Goal: Task Accomplishment & Management: Complete application form

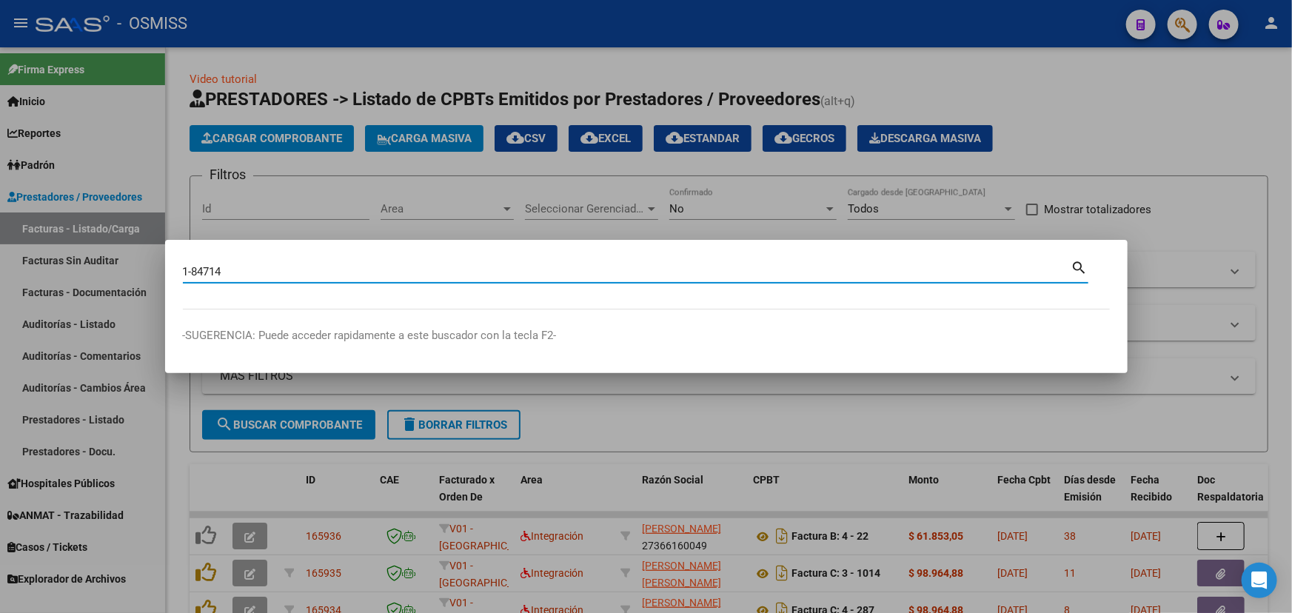
type input "1-84714"
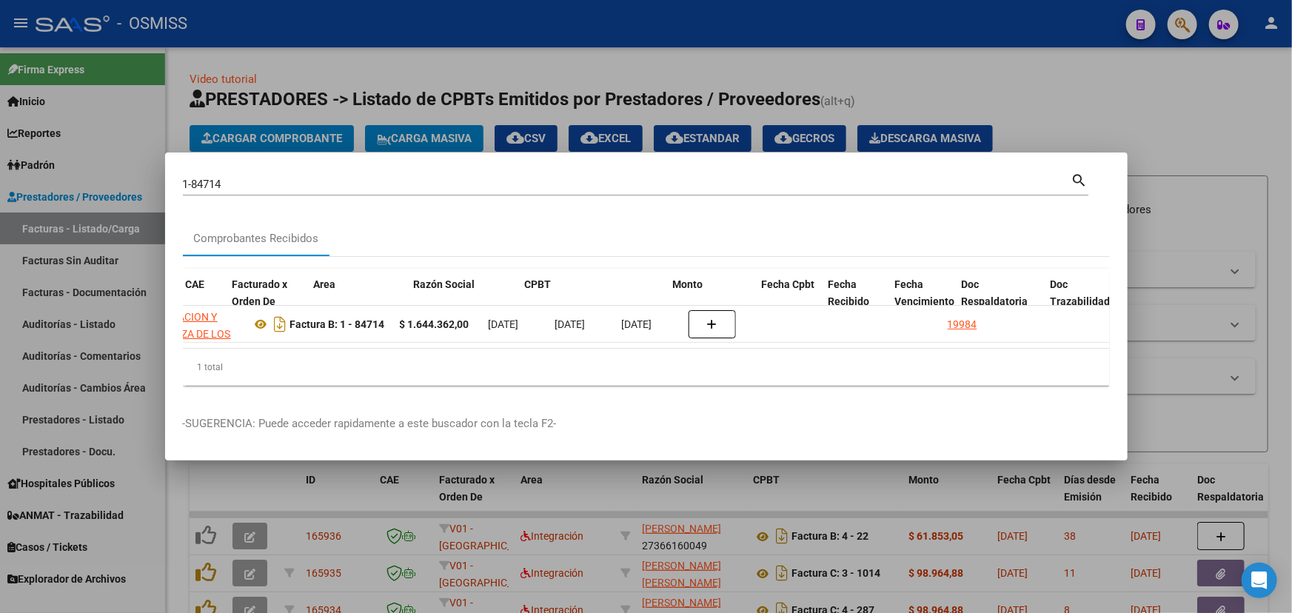
scroll to position [0, 472]
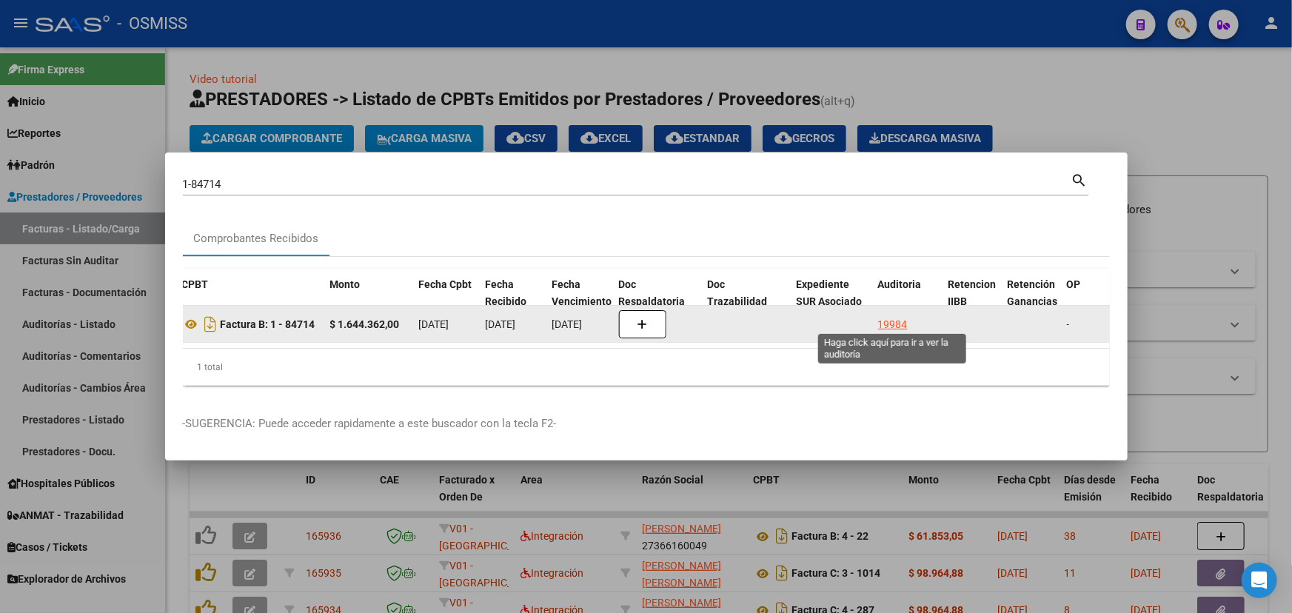
click at [895, 322] on div "19984" at bounding box center [893, 324] width 30 height 17
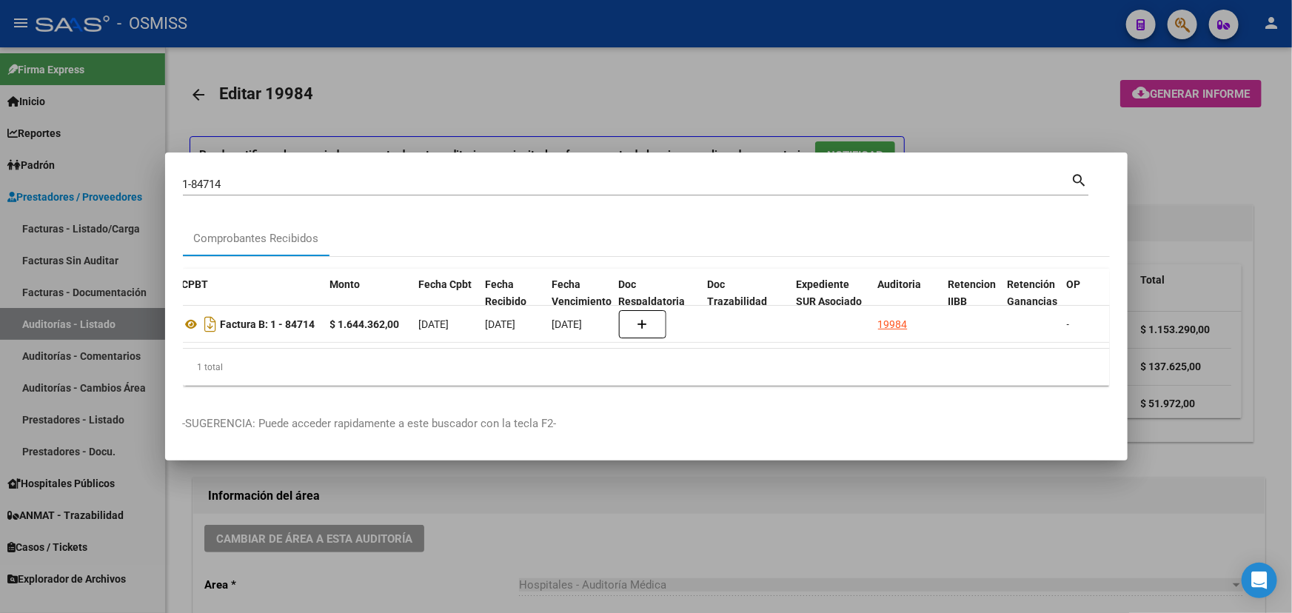
click at [662, 553] on div at bounding box center [646, 306] width 1292 height 613
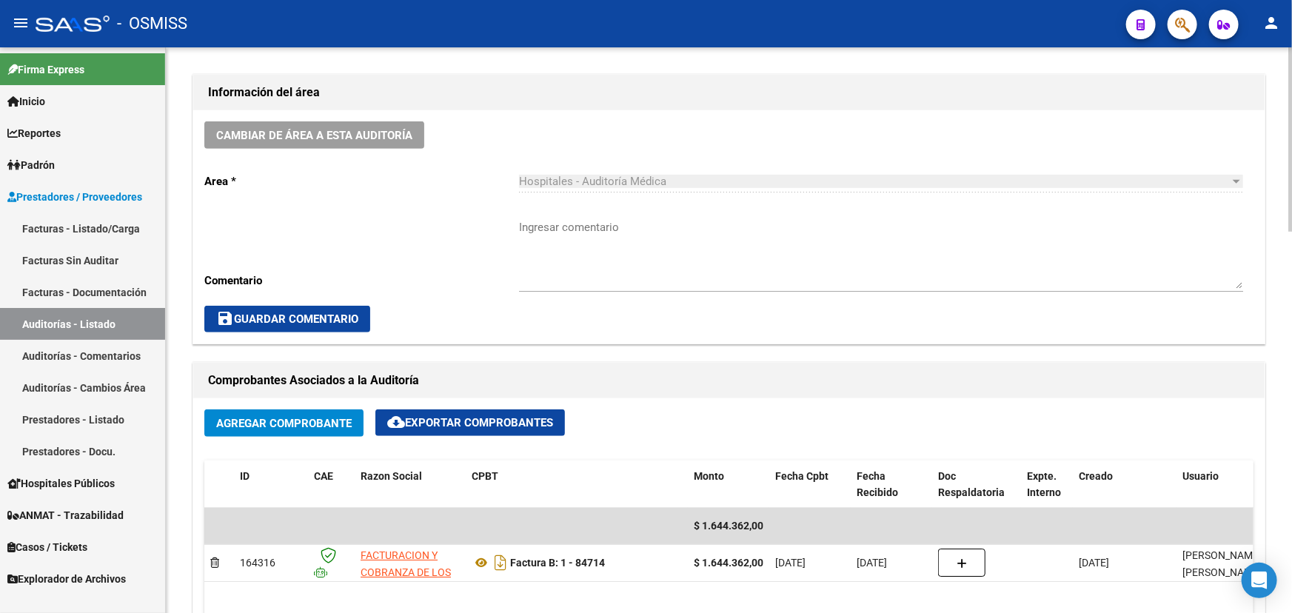
scroll to position [471, 0]
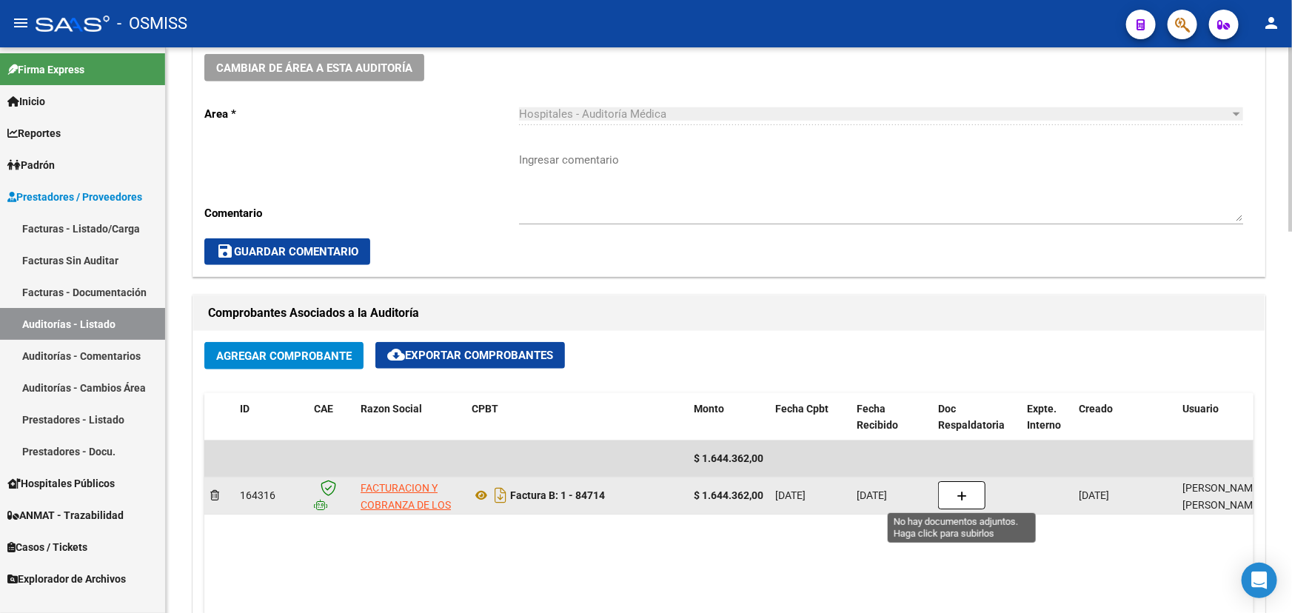
click at [968, 497] on button "button" at bounding box center [961, 495] width 47 height 28
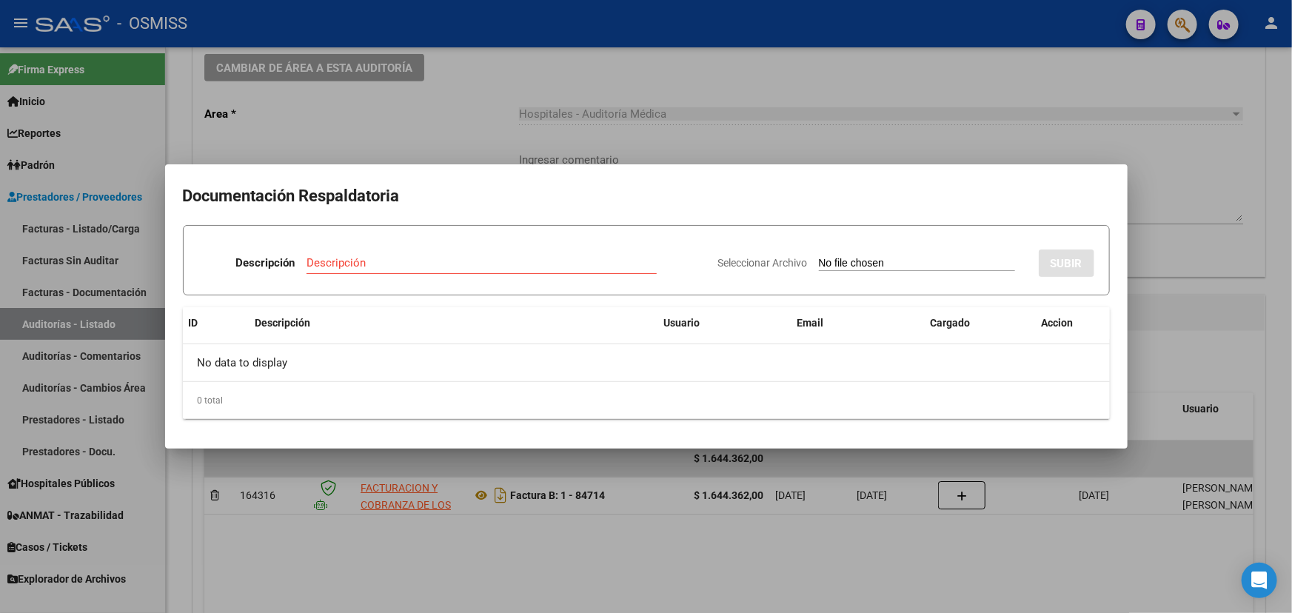
click at [390, 270] on div "Descripción" at bounding box center [482, 263] width 350 height 22
type input "NC FACOEP"
click at [741, 264] on span "Seleccionar Archivo" at bounding box center [763, 263] width 90 height 12
click at [819, 264] on input "Seleccionar Archivo" at bounding box center [917, 264] width 196 height 14
type input "C:\fakepath\NC FC. 1-84714.pdf"
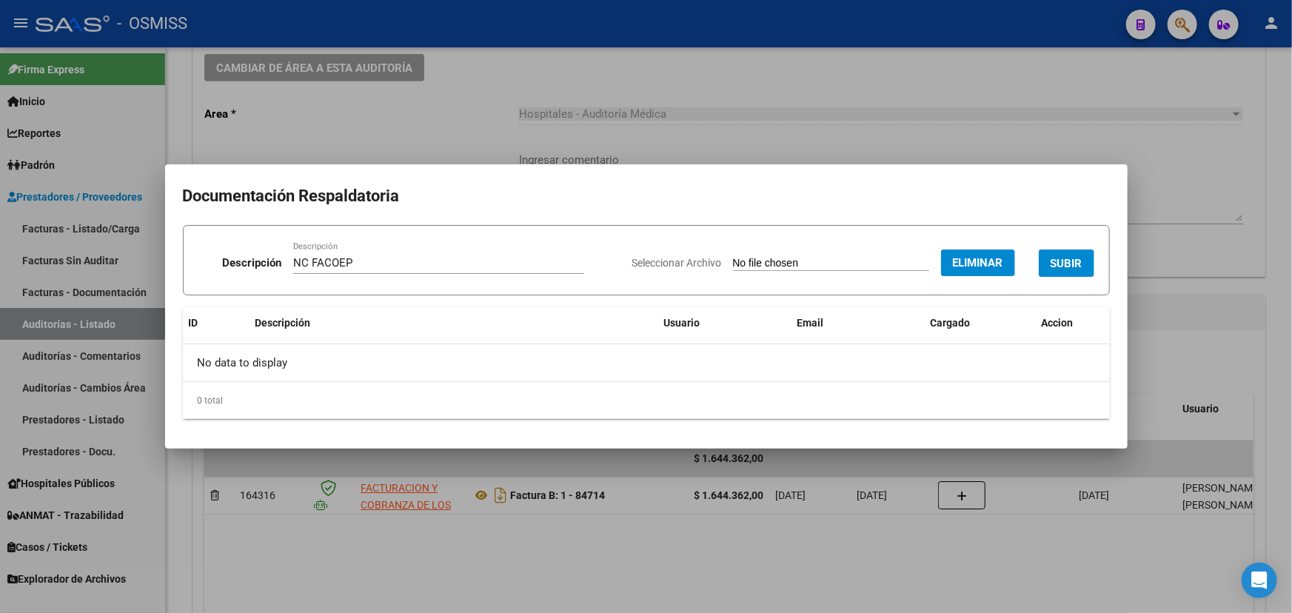
click at [1075, 258] on span "SUBIR" at bounding box center [1067, 263] width 32 height 13
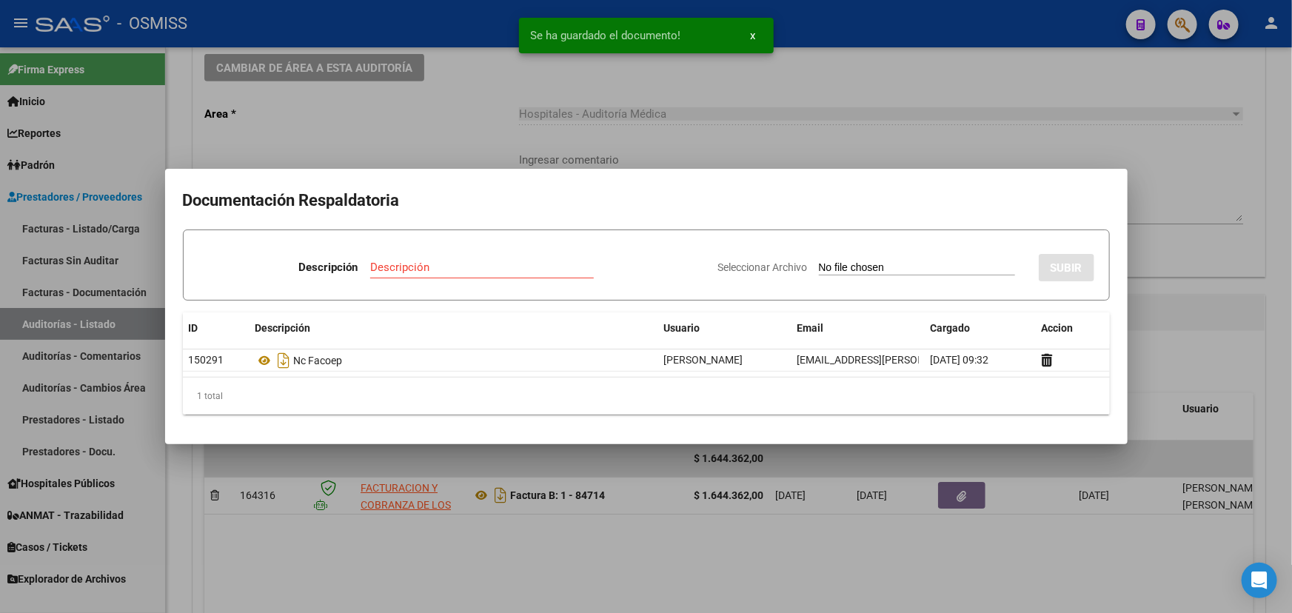
click at [1141, 82] on div at bounding box center [646, 306] width 1292 height 613
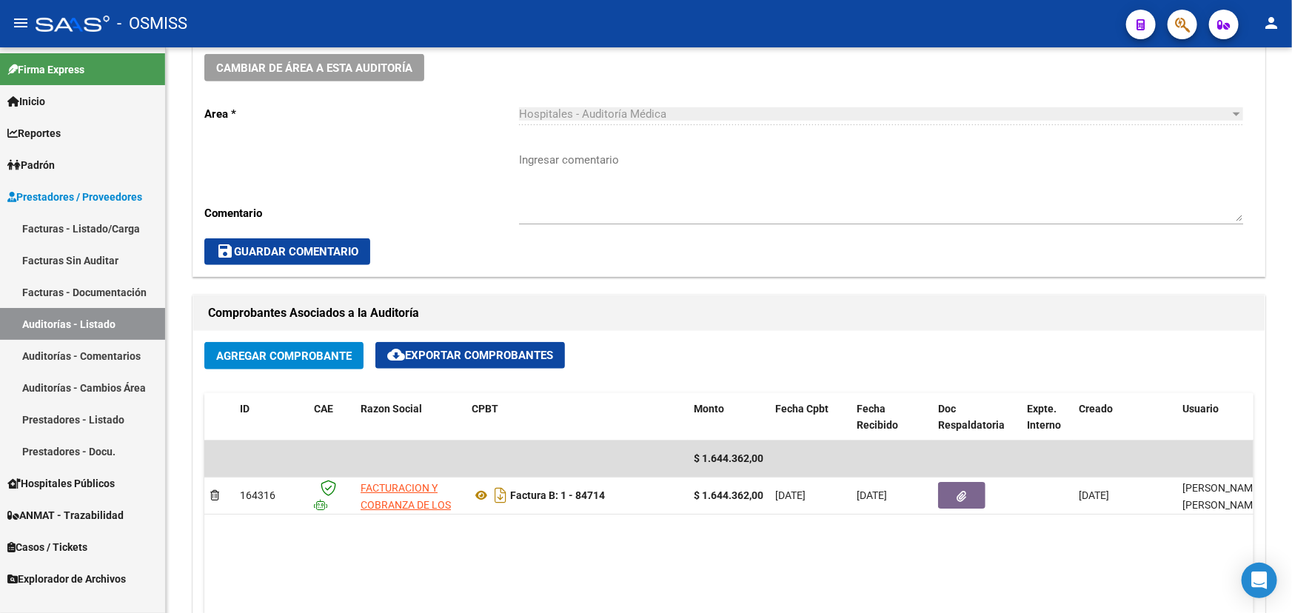
click at [70, 234] on link "Facturas - Listado/Carga" at bounding box center [82, 229] width 165 height 32
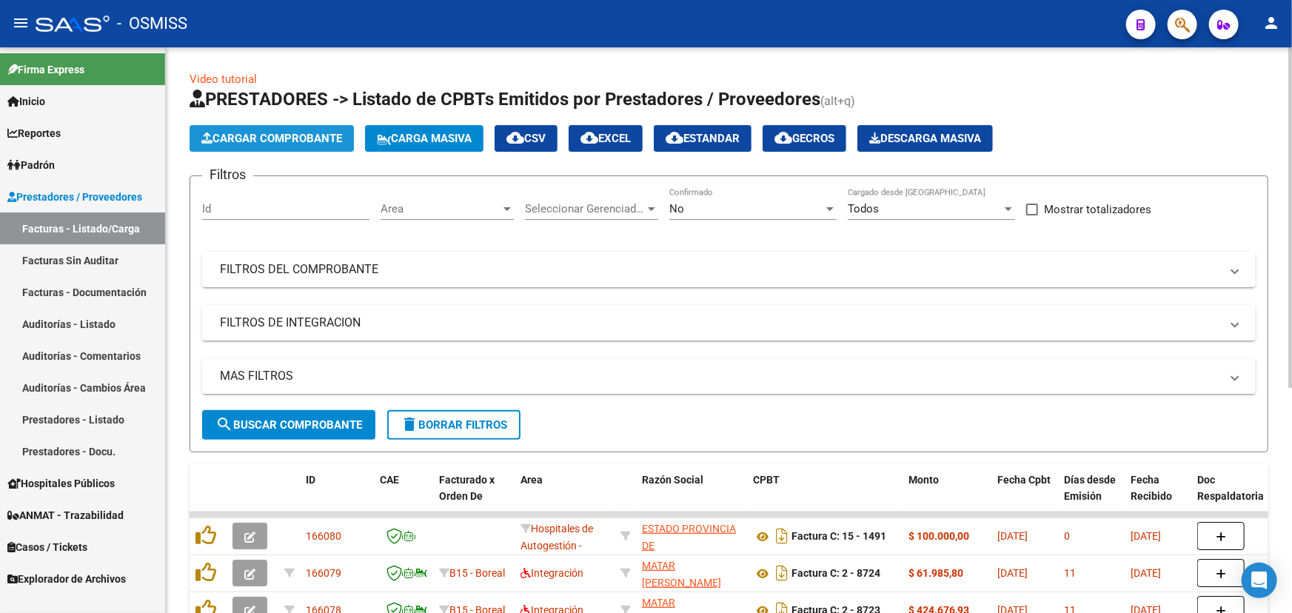
click at [273, 136] on span "Cargar Comprobante" at bounding box center [271, 138] width 141 height 13
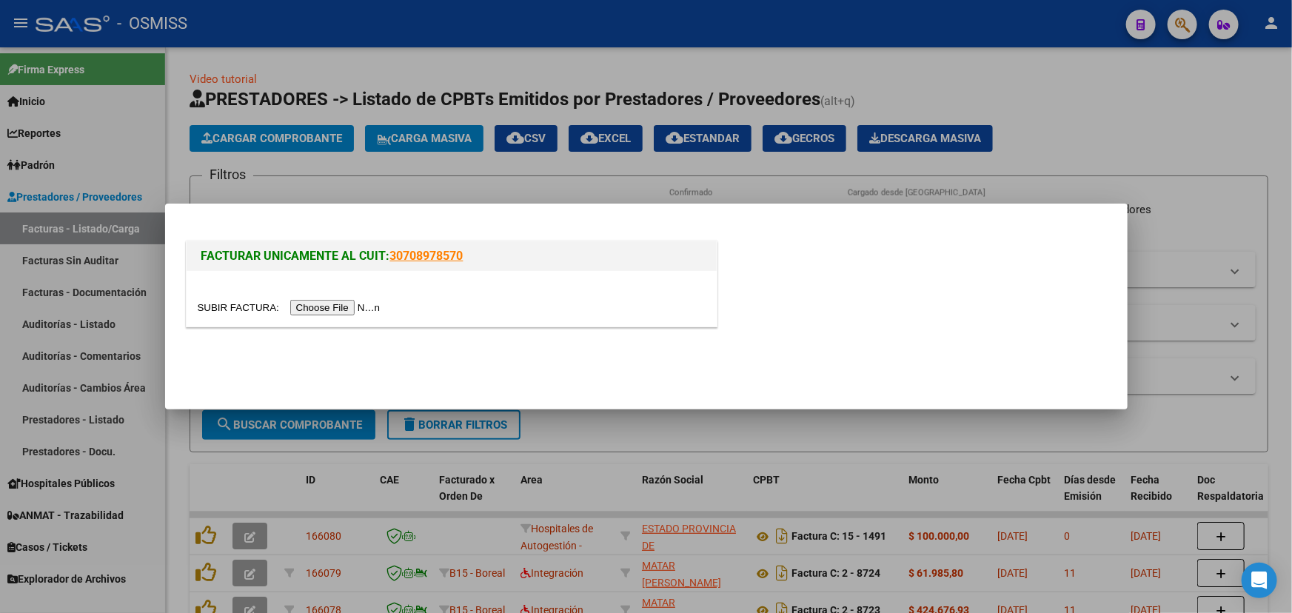
click at [227, 302] on input "file" at bounding box center [291, 308] width 187 height 16
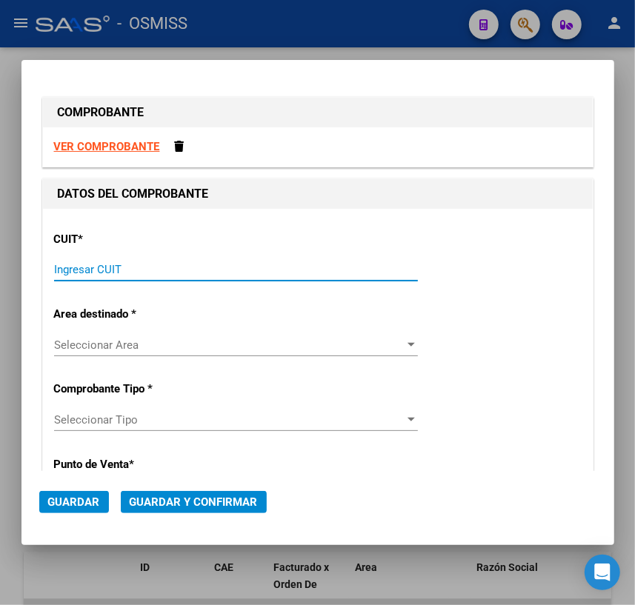
click at [224, 268] on input "Ingresar CUIT" at bounding box center [236, 269] width 364 height 13
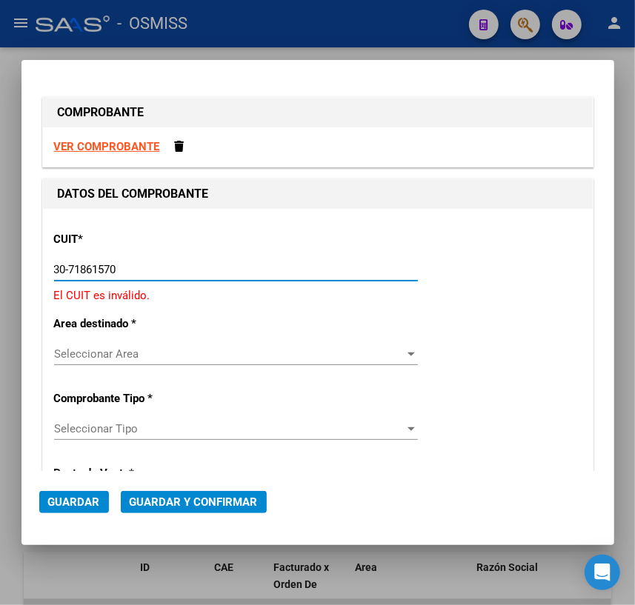
type input "30-71861570-0"
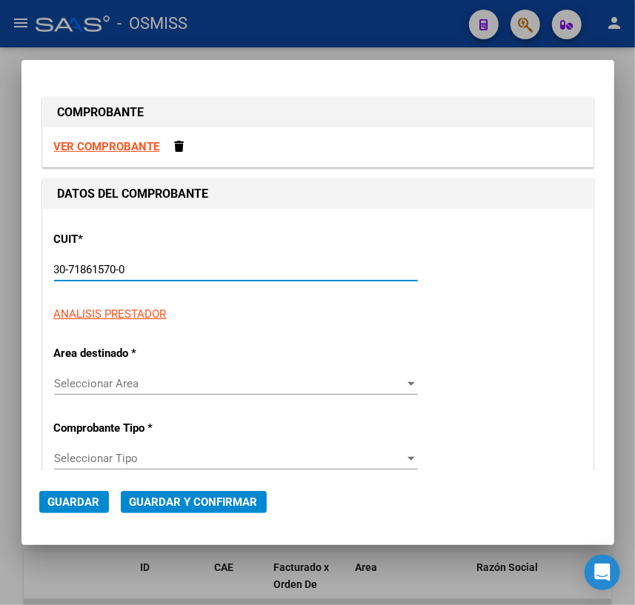
type input "105"
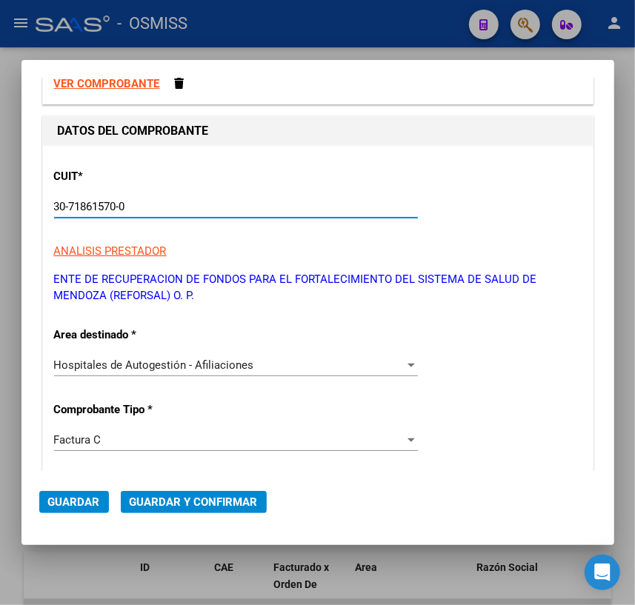
scroll to position [134, 0]
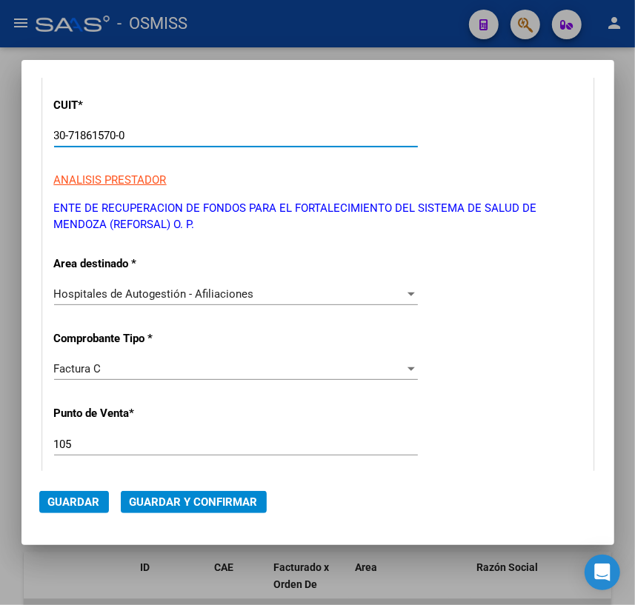
type input "30-71861570-0"
click at [115, 376] on div "Factura C Seleccionar Tipo" at bounding box center [236, 369] width 364 height 22
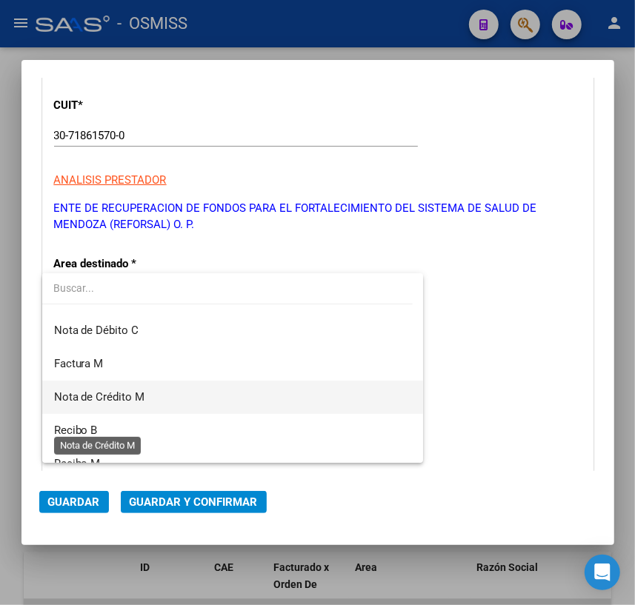
scroll to position [290, 0]
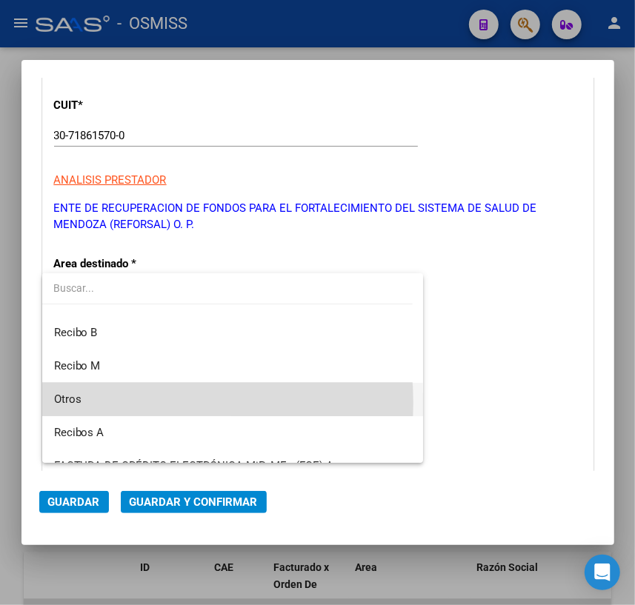
click at [92, 403] on span "Otros" at bounding box center [232, 399] width 357 height 33
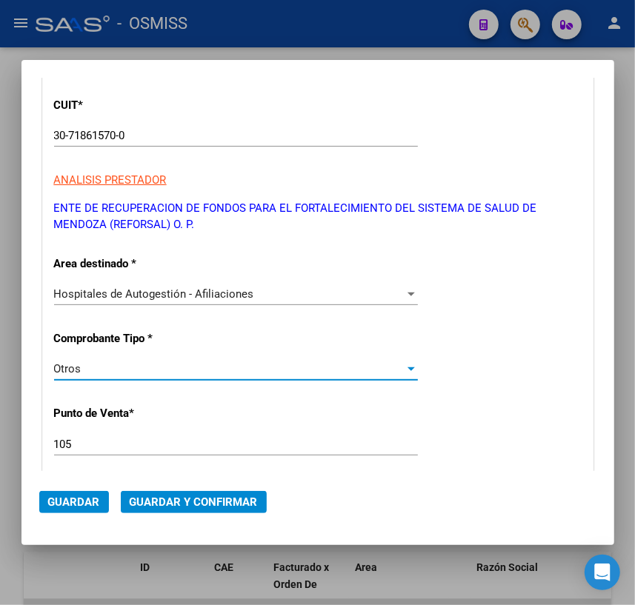
scroll to position [201, 0]
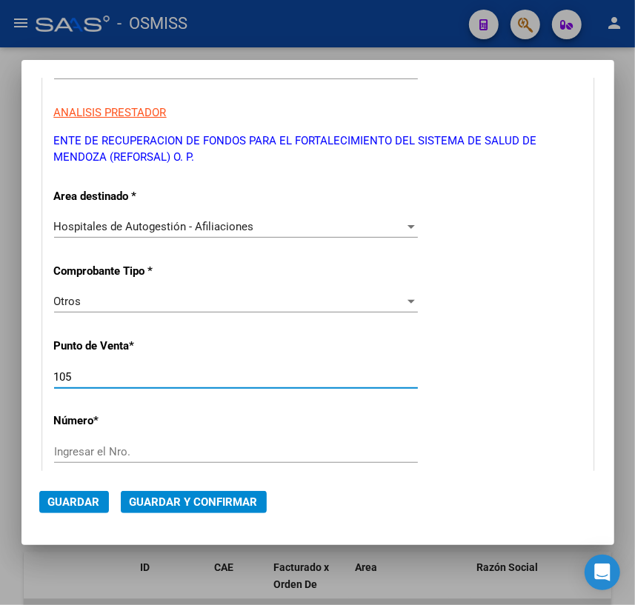
drag, startPoint x: 86, startPoint y: 377, endPoint x: 21, endPoint y: 377, distance: 64.4
click at [21, 377] on mat-dialog-content "COMPROBANTE VER COMPROBANTE DATOS DEL COMPROBANTE CUIT * 30-71861570-0 Ingresar…" at bounding box center [317, 274] width 592 height 393
type input "0"
click at [124, 450] on input "Ingresar el Nro." at bounding box center [236, 451] width 364 height 13
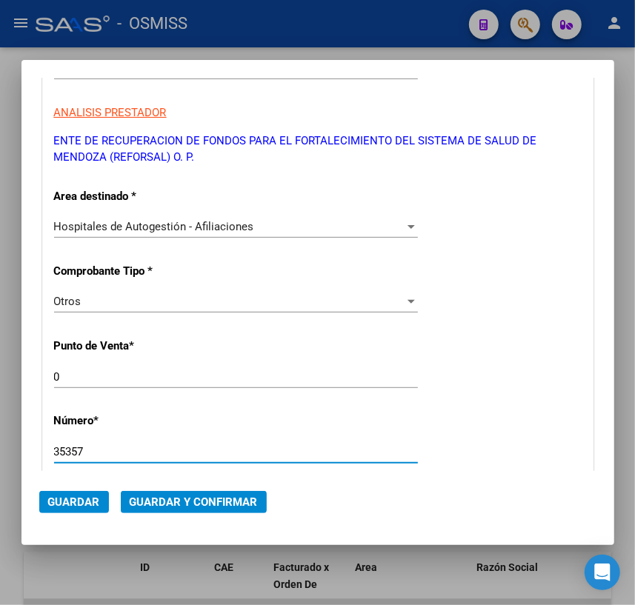
type input "35357"
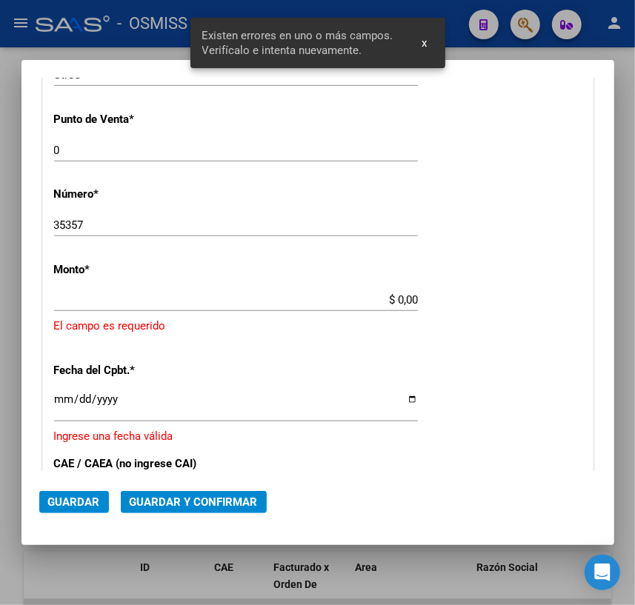
scroll to position [446, 0]
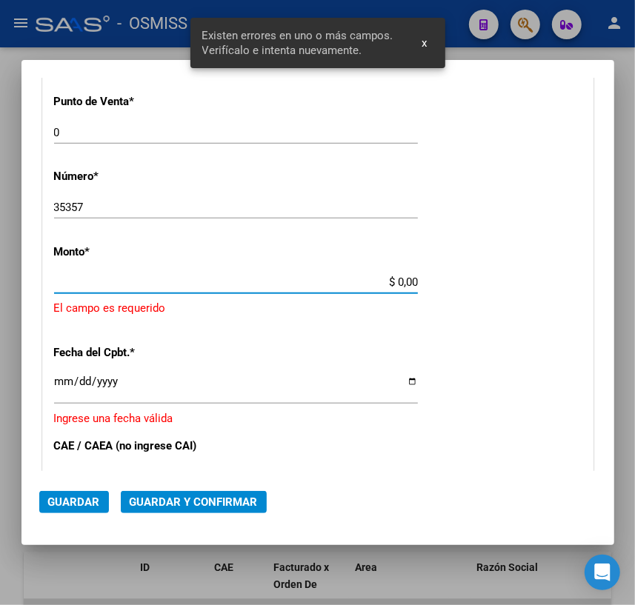
drag, startPoint x: 392, startPoint y: 281, endPoint x: 430, endPoint y: 281, distance: 37.8
click at [430, 281] on div "CUIT * 30-71861570-0 Ingresar CUIT ANALISIS PRESTADOR ENTE DE RECUPERACION DE F…" at bounding box center [318, 314] width 550 height 1102
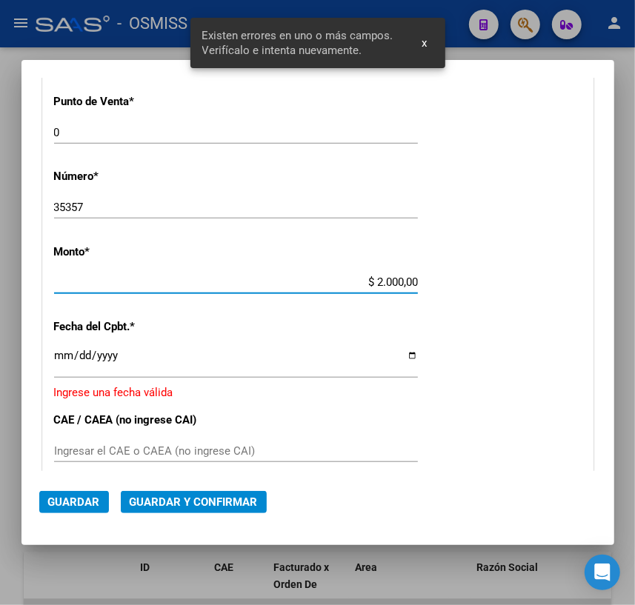
type input "$ 20.000,00"
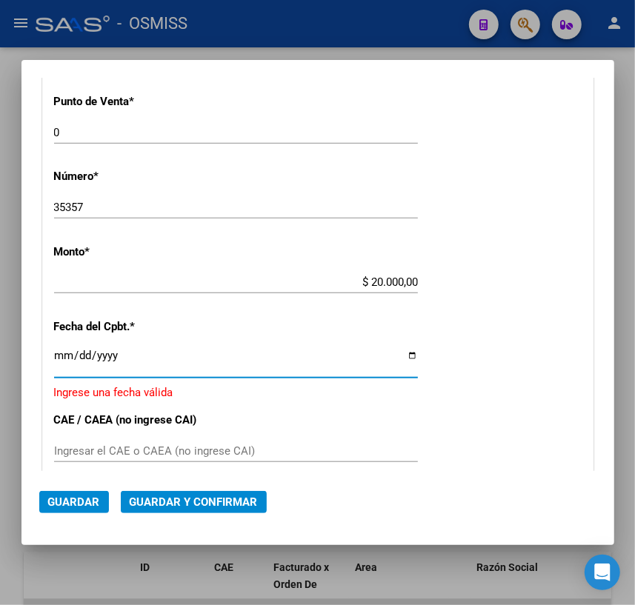
click at [406, 355] on input "Ingresar la fecha" at bounding box center [236, 362] width 364 height 24
type input "[DATE]"
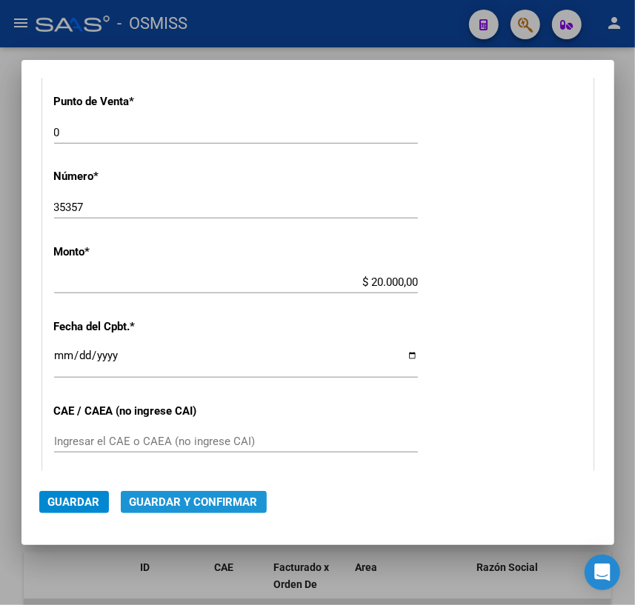
click at [196, 501] on span "Guardar y Confirmar" at bounding box center [194, 501] width 128 height 13
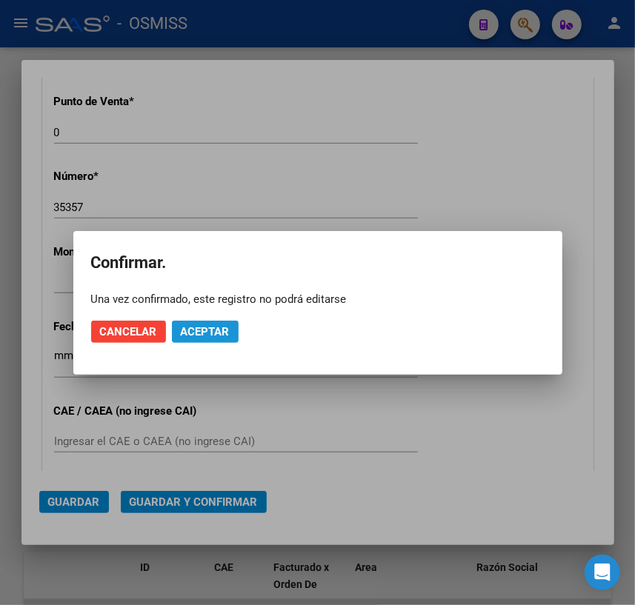
click at [207, 337] on span "Aceptar" at bounding box center [205, 331] width 49 height 13
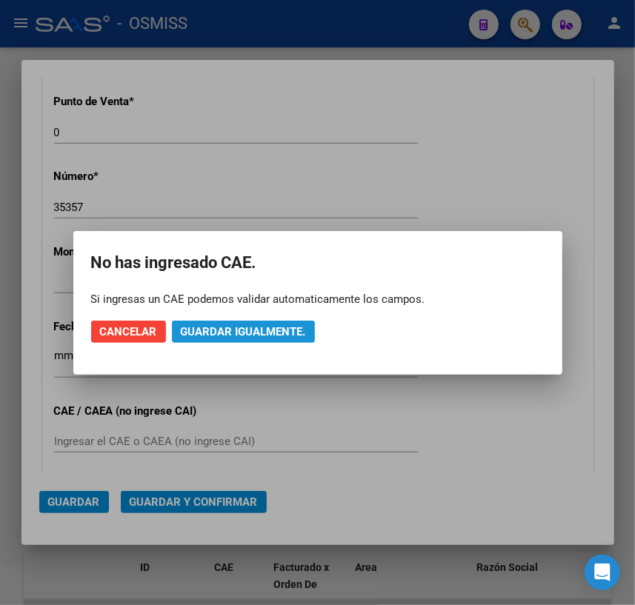
click at [218, 332] on span "Guardar igualmente." at bounding box center [243, 331] width 125 height 13
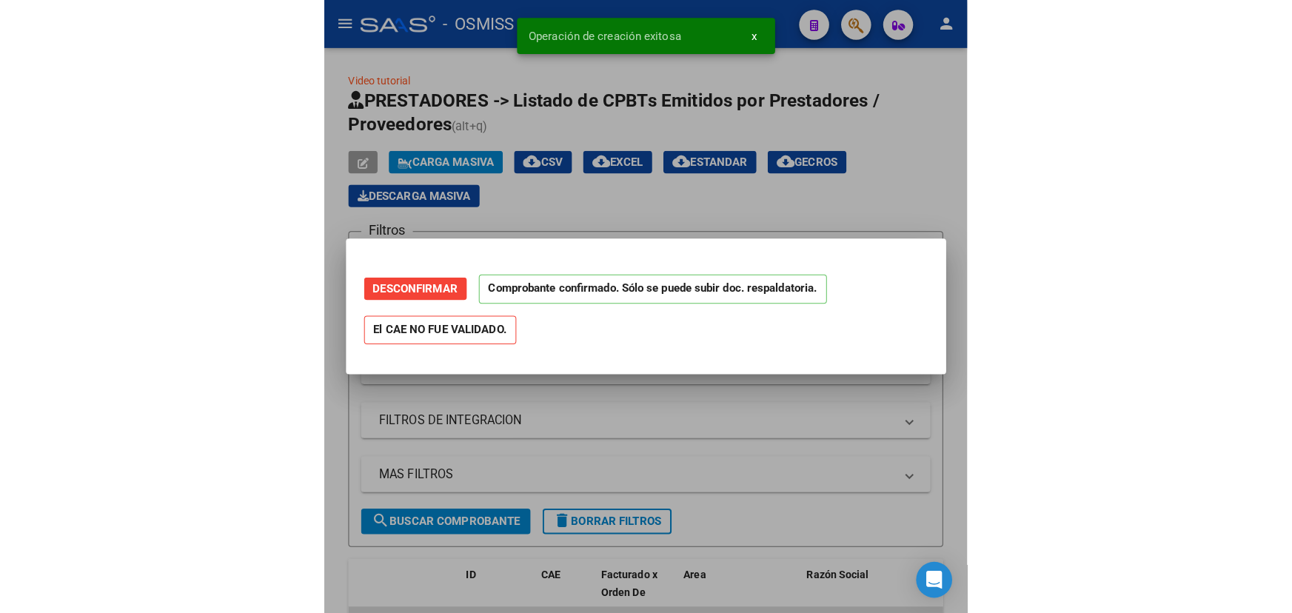
scroll to position [0, 0]
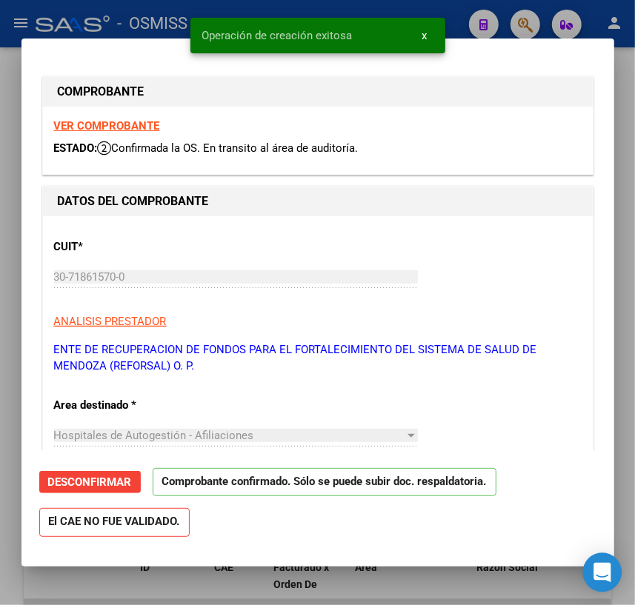
type input "[DATE]"
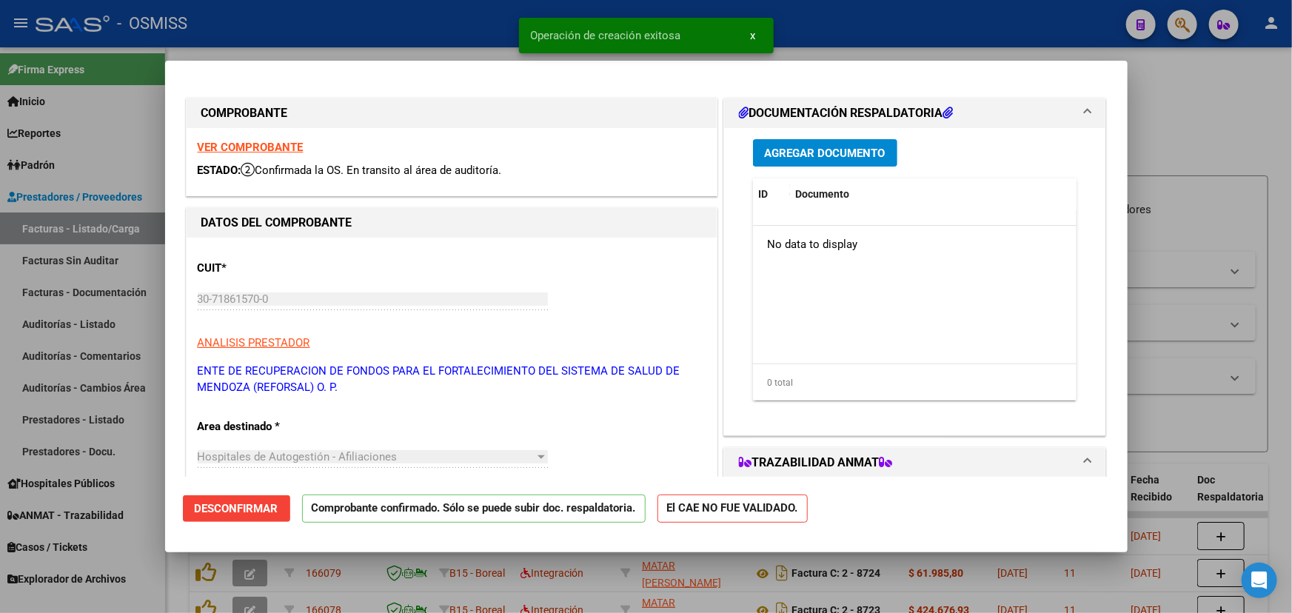
click at [1222, 94] on div at bounding box center [646, 306] width 1292 height 613
type input "$ 0,00"
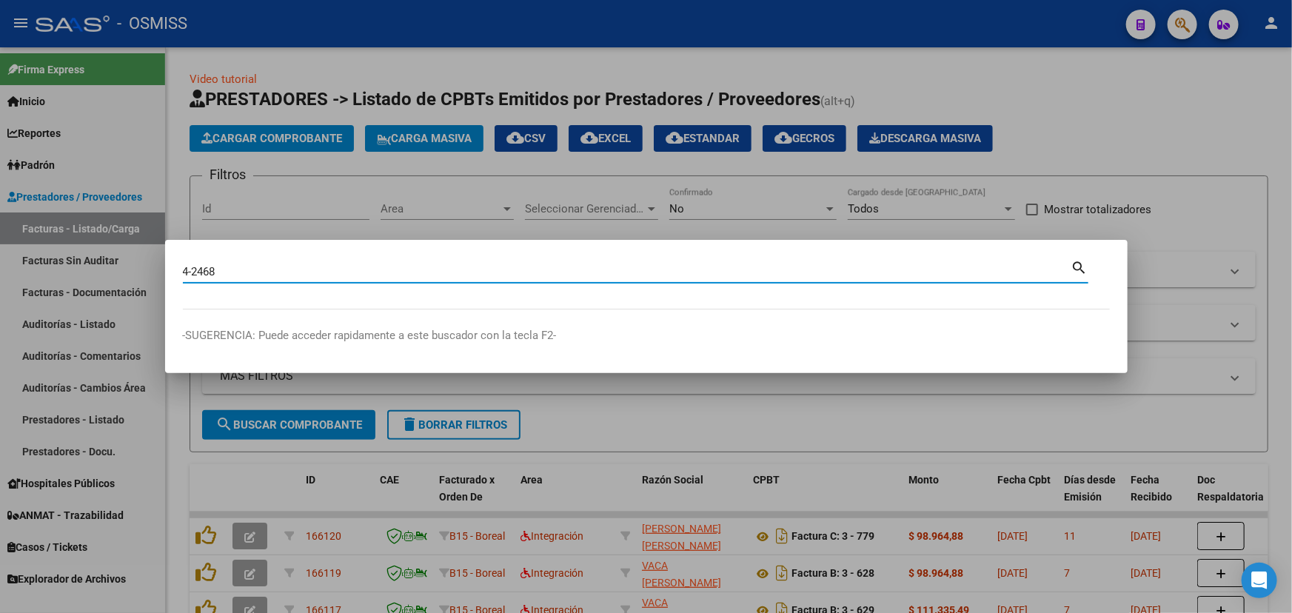
type input "4-2468"
